Goal: Task Accomplishment & Management: Complete application form

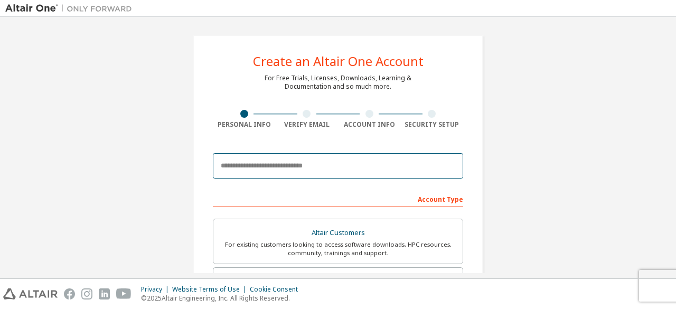
click at [267, 161] on input "email" at bounding box center [338, 165] width 251 height 25
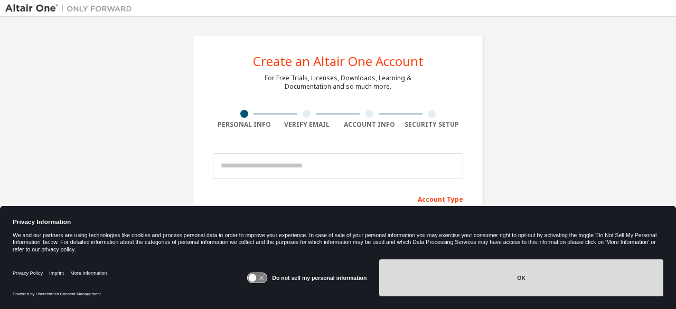
click at [441, 286] on button "OK" at bounding box center [521, 277] width 284 height 37
